Goal: Participate in discussion

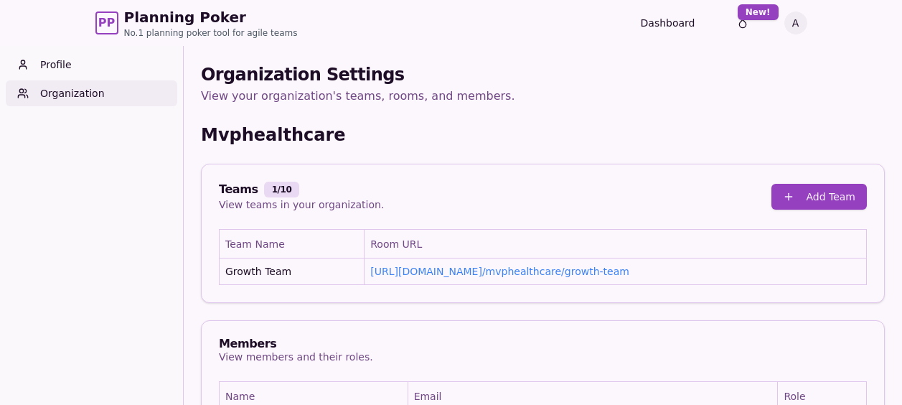
scroll to position [65, 0]
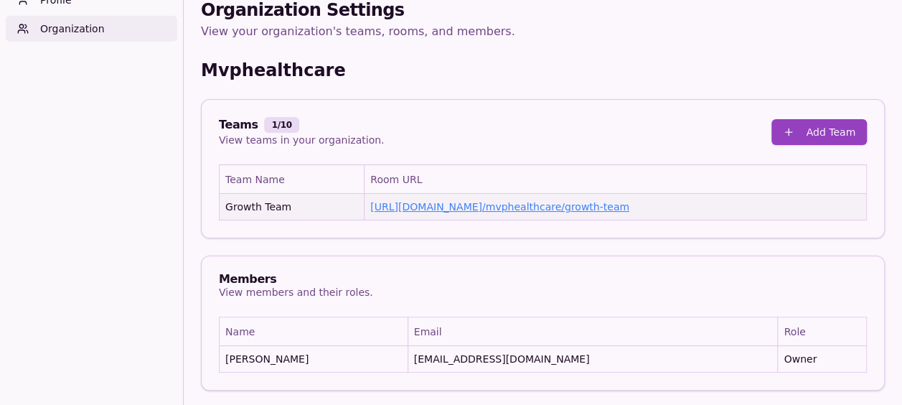
click at [446, 204] on link "[URL][DOMAIN_NAME] / mvphealthcare/growth-team" at bounding box center [499, 206] width 259 height 11
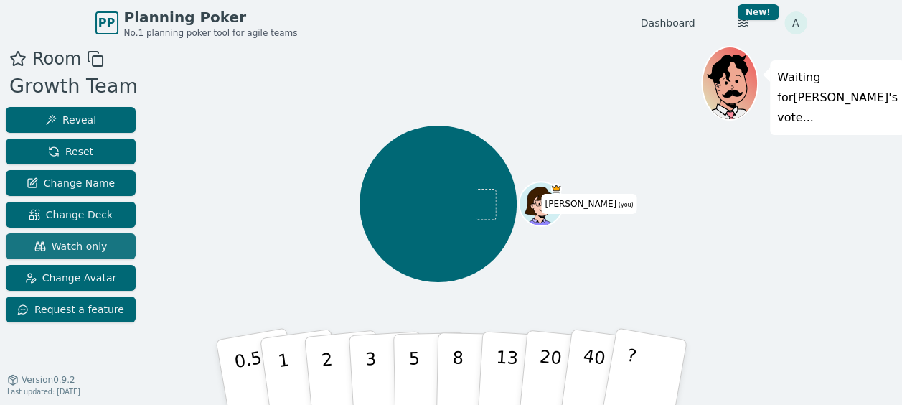
click at [92, 245] on span "Watch only" at bounding box center [70, 246] width 73 height 14
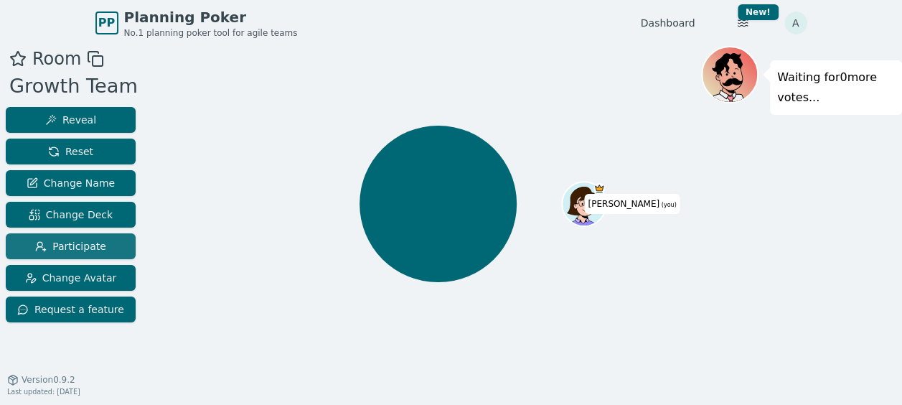
click at [76, 241] on span "Participate" at bounding box center [70, 246] width 71 height 14
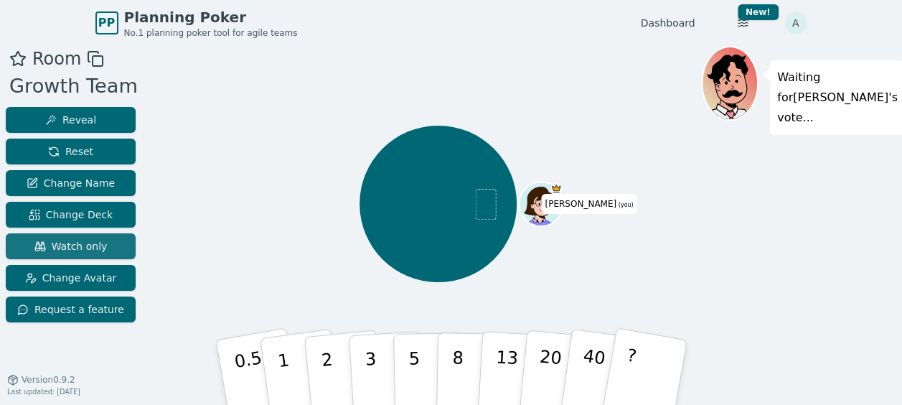
click at [82, 244] on span "Watch only" at bounding box center [70, 246] width 73 height 14
